Goal: Task Accomplishment & Management: Manage account settings

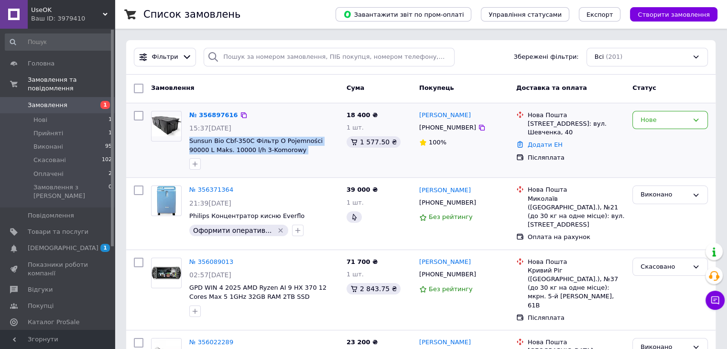
drag, startPoint x: 341, startPoint y: 153, endPoint x: 186, endPoint y: 140, distance: 155.5
click at [186, 140] on div "№ 356897616 15:37[DATE] Sunsun Bio Cbf-350C Фільтр O Pojemności 90000 L Maks. 1…" at bounding box center [264, 140] width 157 height 67
copy span "Sunsun Bio Cbf-350C Фільтр O Pojemności 90000 L Maks. 10000 l/h 3-Komorowy Prze…"
click at [395, 164] on div "18 400 ₴ 1 шт. 1 577.50 ₴" at bounding box center [379, 140] width 73 height 67
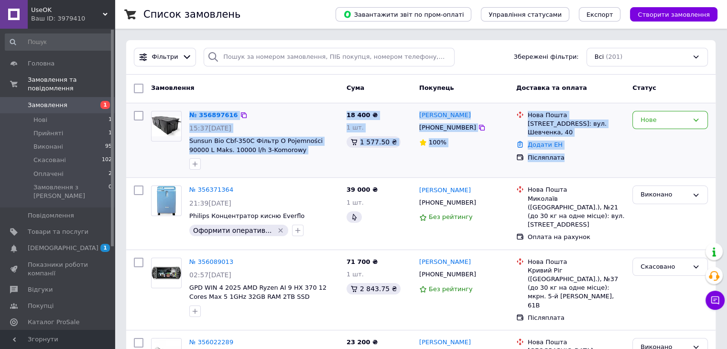
drag, startPoint x: 583, startPoint y: 164, endPoint x: 186, endPoint y: 117, distance: 399.7
click at [186, 117] on div "№ 356897616 15:37, 12.08.2025 Sunsun Bio Cbf-350C Фільтр O Pojemności 90000 L M…" at bounding box center [421, 140] width 582 height 67
copy div "№ 356897616 15:37, 12.08.2025 Sunsun Bio Cbf-350C Фільтр O Pojemności 90000 L M…"
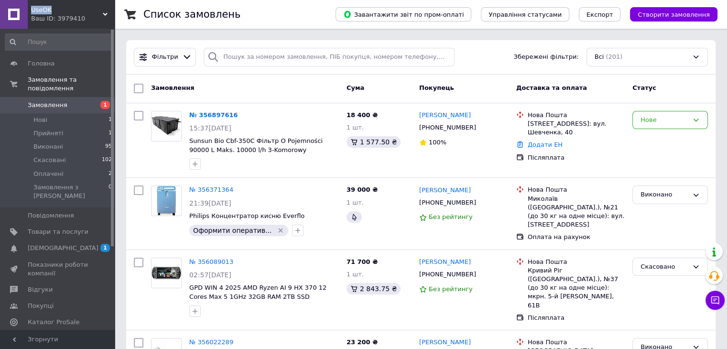
drag, startPoint x: 57, startPoint y: 11, endPoint x: 30, endPoint y: 12, distance: 27.8
click at [30, 12] on div "UseOK Ваш ID: 3979410" at bounding box center [71, 14] width 87 height 29
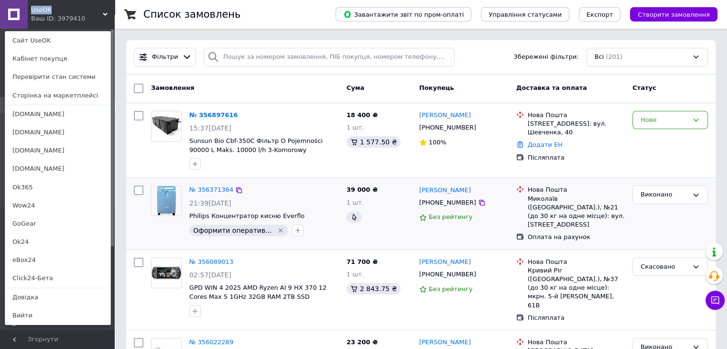
copy span "UseOK"
click at [215, 115] on link "№ 356897616" at bounding box center [213, 114] width 49 height 7
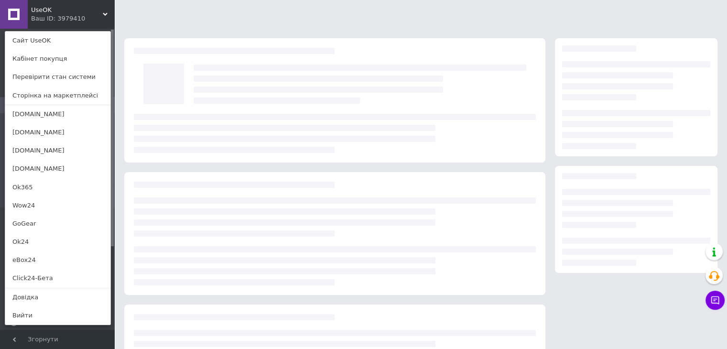
click at [64, 16] on div "Ваш ID: 3979410" at bounding box center [51, 18] width 40 height 9
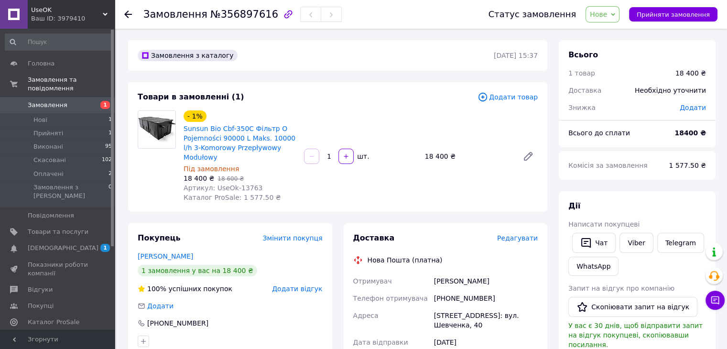
click at [126, 14] on use at bounding box center [128, 15] width 8 height 8
